Goal: Navigation & Orientation: Find specific page/section

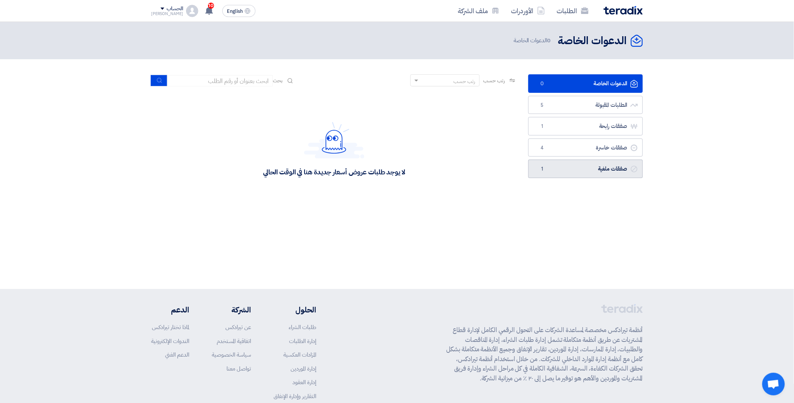
click at [568, 168] on link "صفقات ملغية صفقات ملغية 1" at bounding box center [586, 168] width 115 height 18
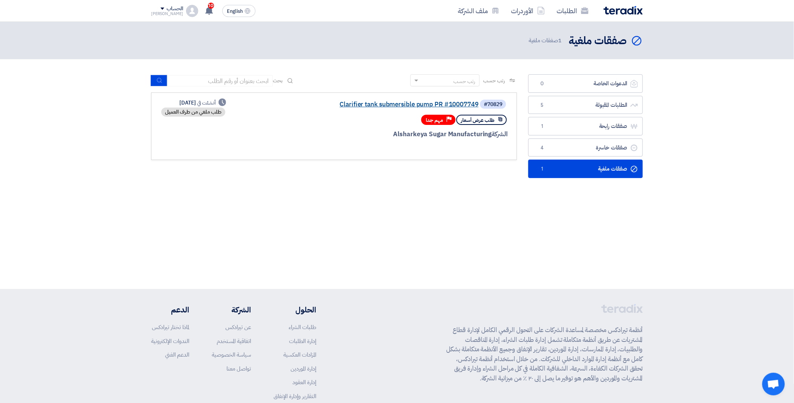
click at [458, 104] on link "Clarifier tank submersible pump PR #10007749" at bounding box center [403, 104] width 151 height 7
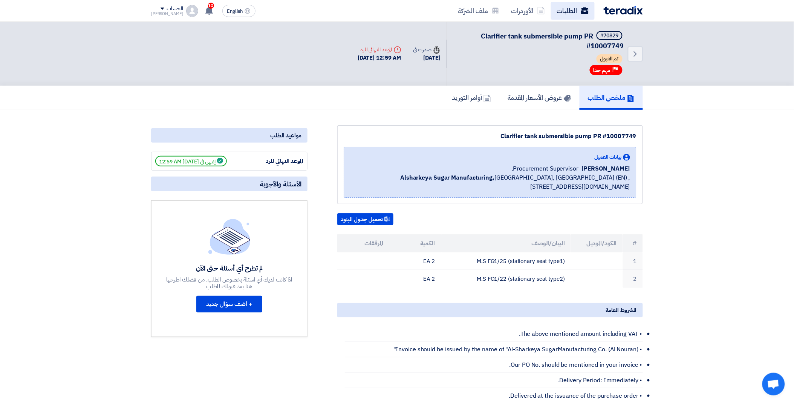
click at [567, 11] on link "الطلبات" at bounding box center [573, 11] width 44 height 18
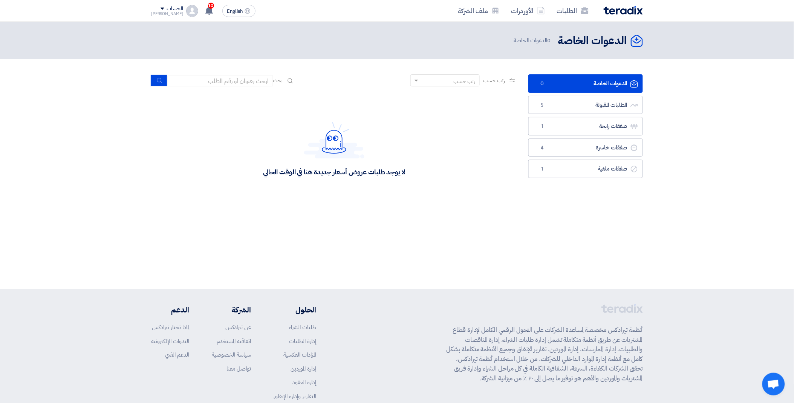
click at [298, 402] on html "الطلبات الأوردرات ملف الشركة English EN 10 تم مشاهدة العرض المقدم للطلب "Bearin…" at bounding box center [397, 231] width 794 height 462
